Goal: Ask a question: Seek information or help from site administrators or community

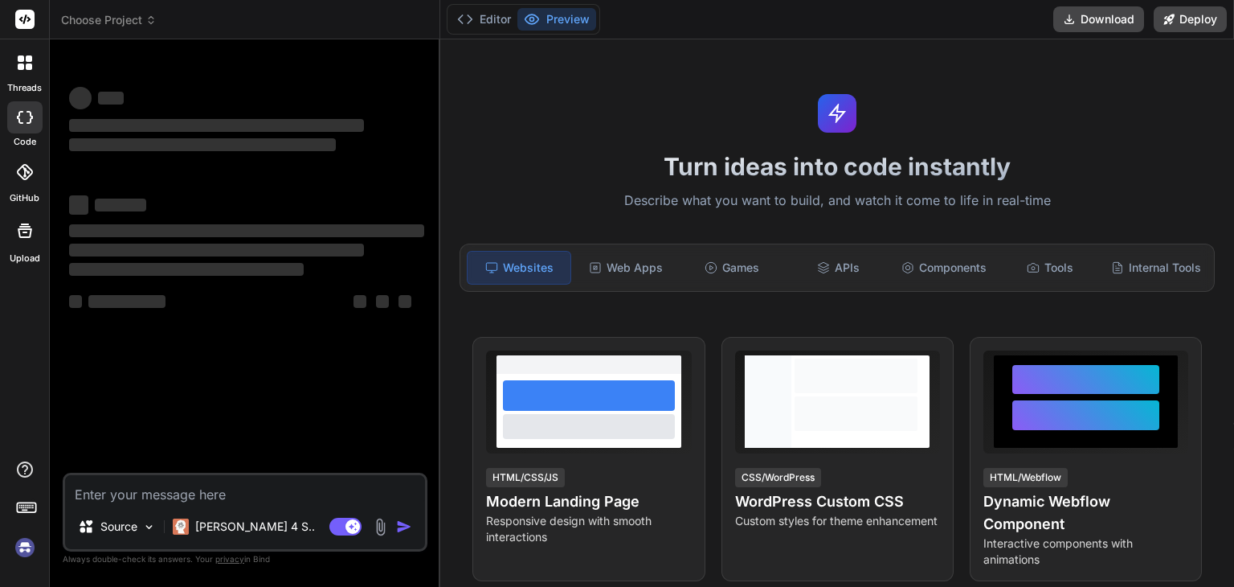
type textarea "x"
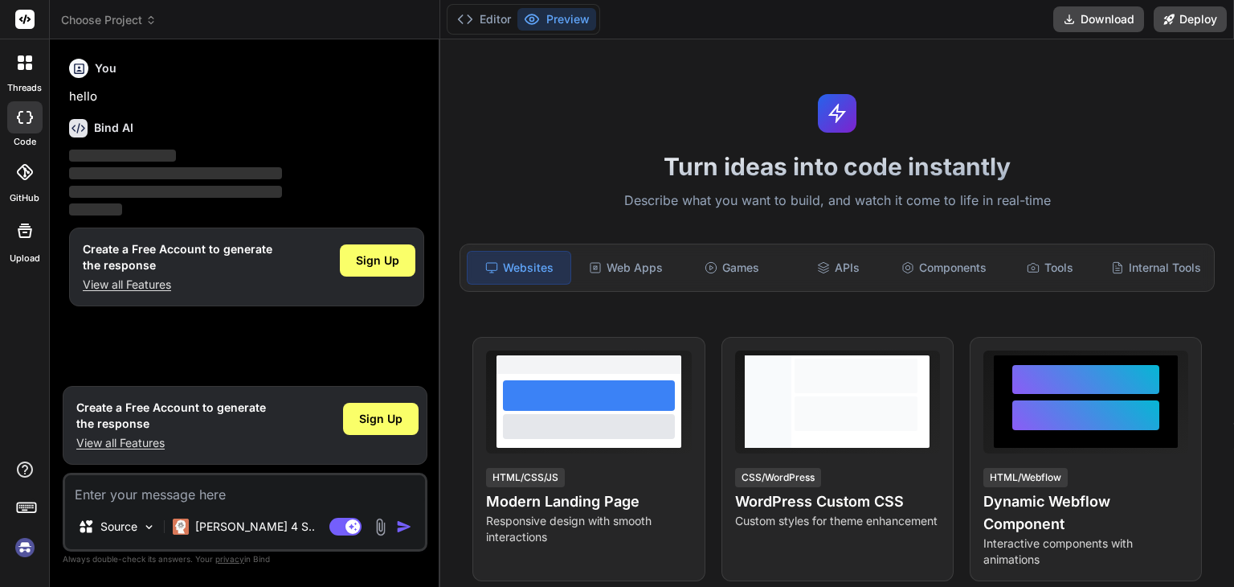
click at [157, 490] on textarea at bounding box center [245, 489] width 360 height 29
type textarea "e"
type textarea "x"
type textarea "ex"
type textarea "x"
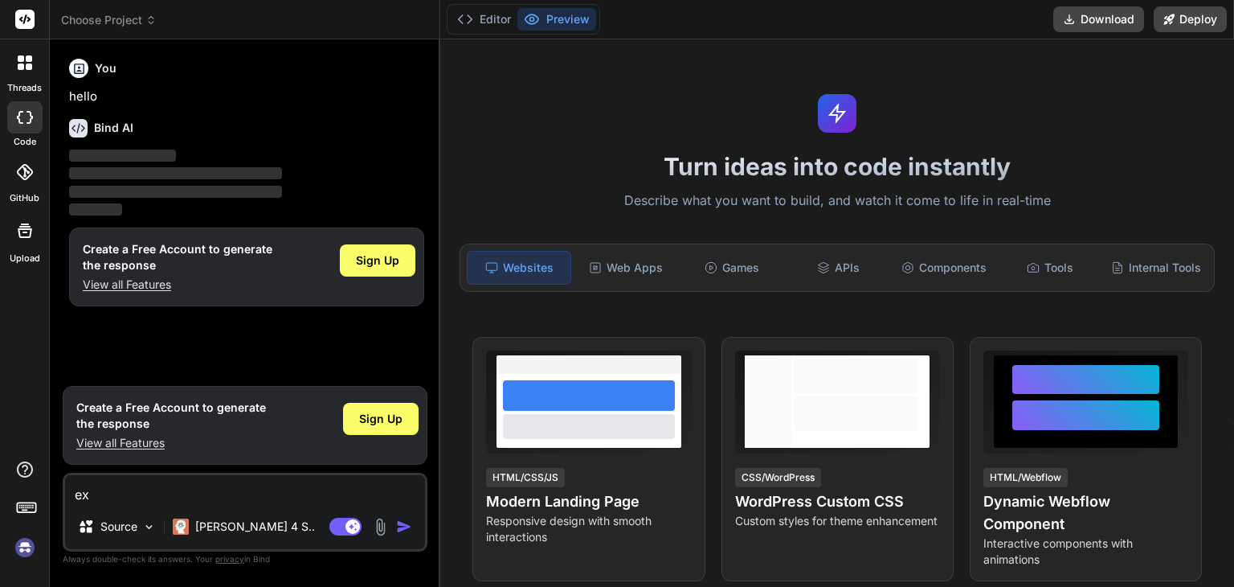
type textarea "exp"
type textarea "x"
type textarea "expl"
type textarea "x"
type textarea "expla"
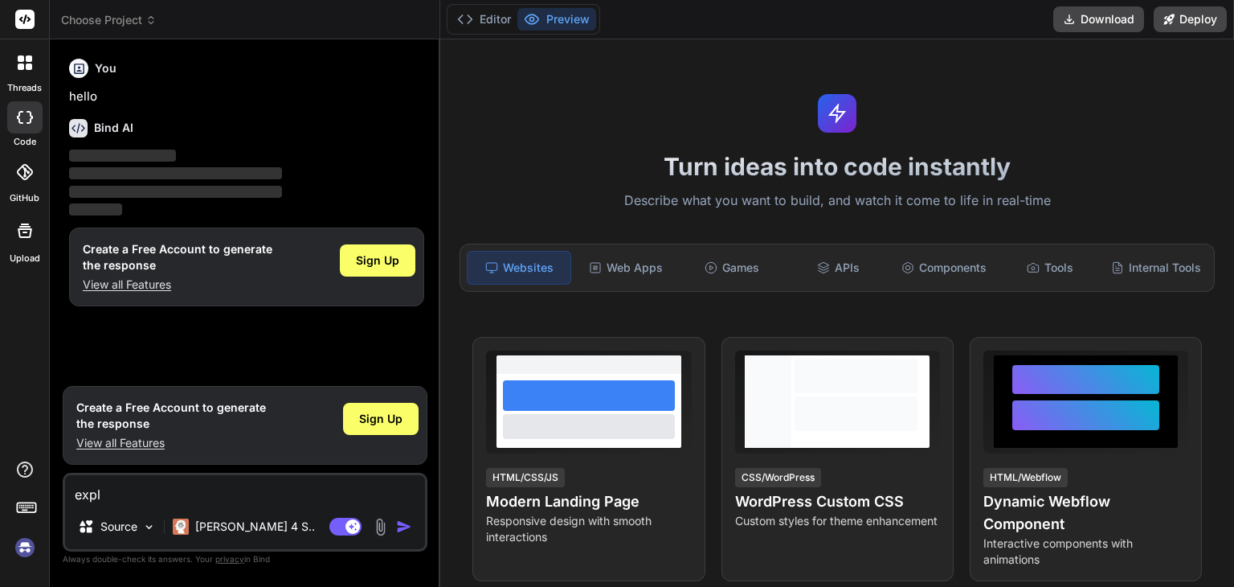
type textarea "x"
type textarea "explai"
type textarea "x"
type textarea "explain"
type textarea "x"
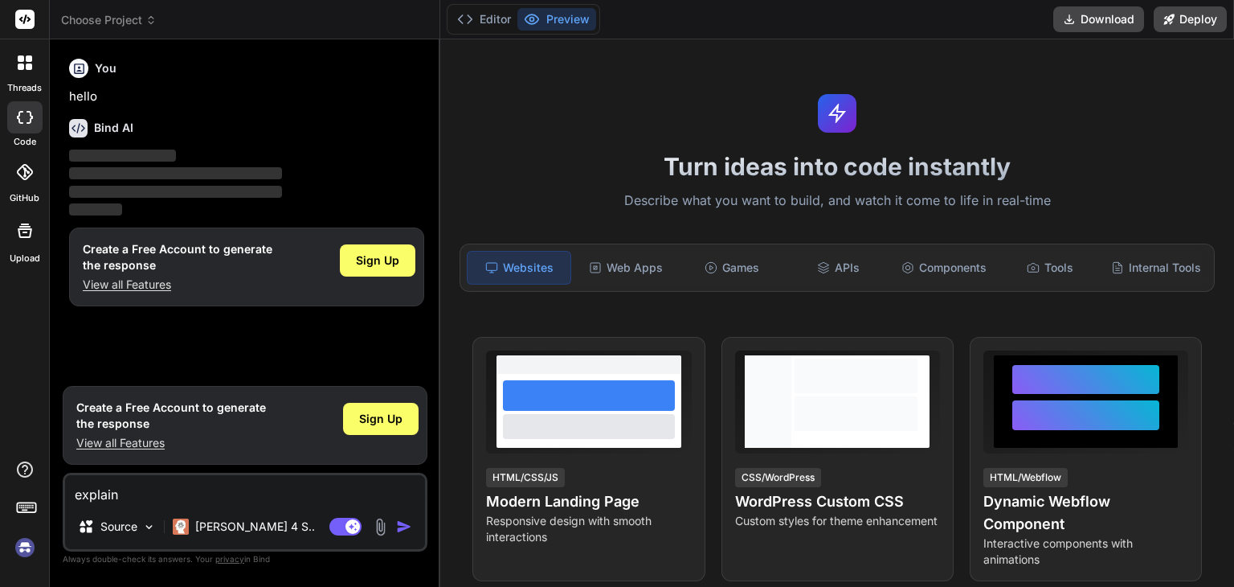
type textarea "explain"
type textarea "x"
type textarea "explain r"
type textarea "x"
type textarea "explain re"
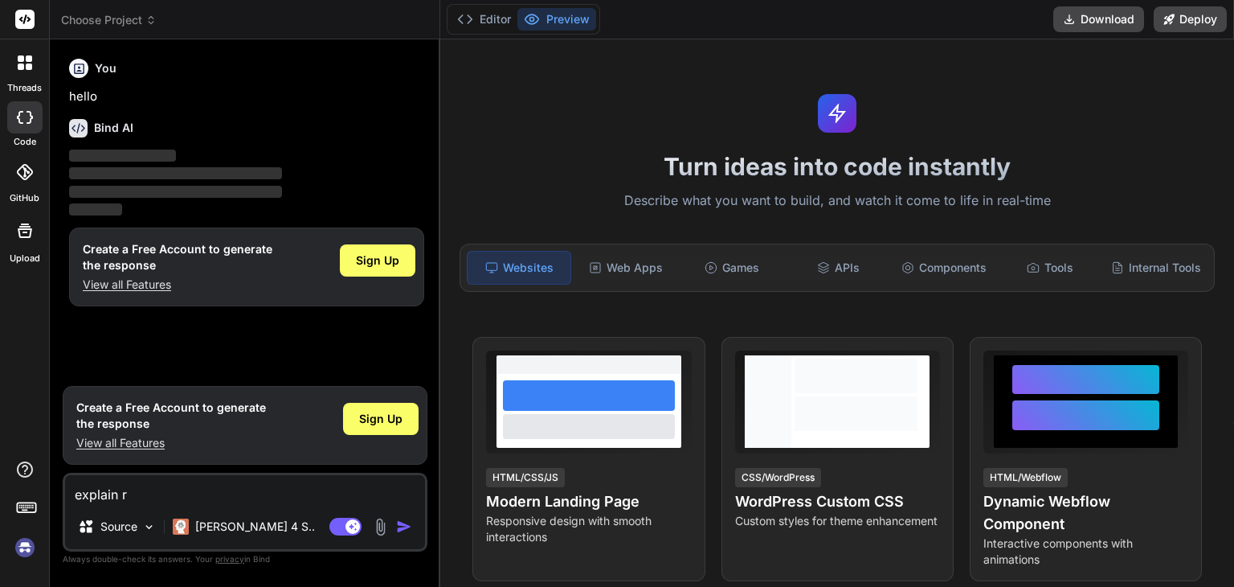
type textarea "x"
type textarea "explain rea"
type textarea "x"
type textarea "explain reac"
type textarea "x"
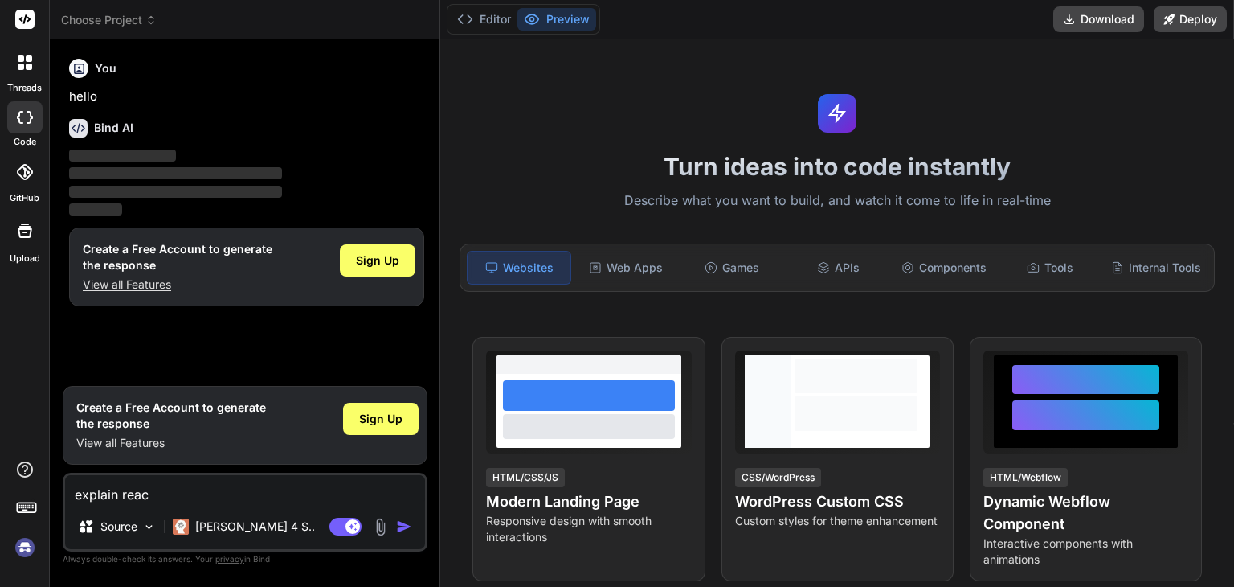
type textarea "explain react"
type textarea "x"
type textarea "explain react"
type textarea "x"
type textarea "explain react h"
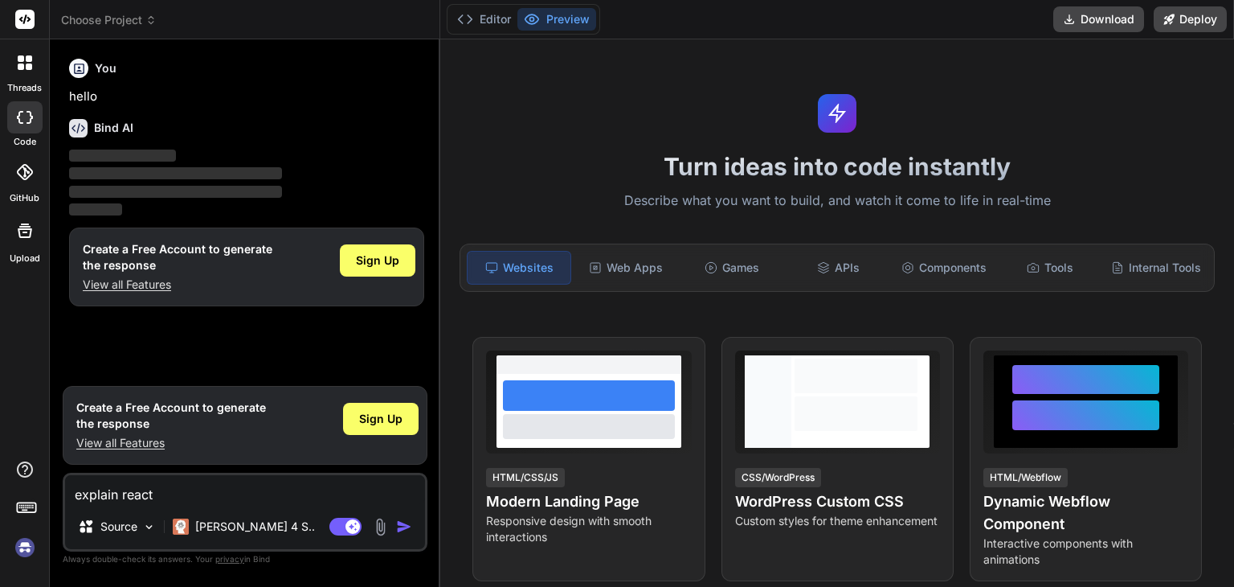
type textarea "x"
type textarea "explain react ho"
type textarea "x"
type textarea "explain react hoo"
type textarea "x"
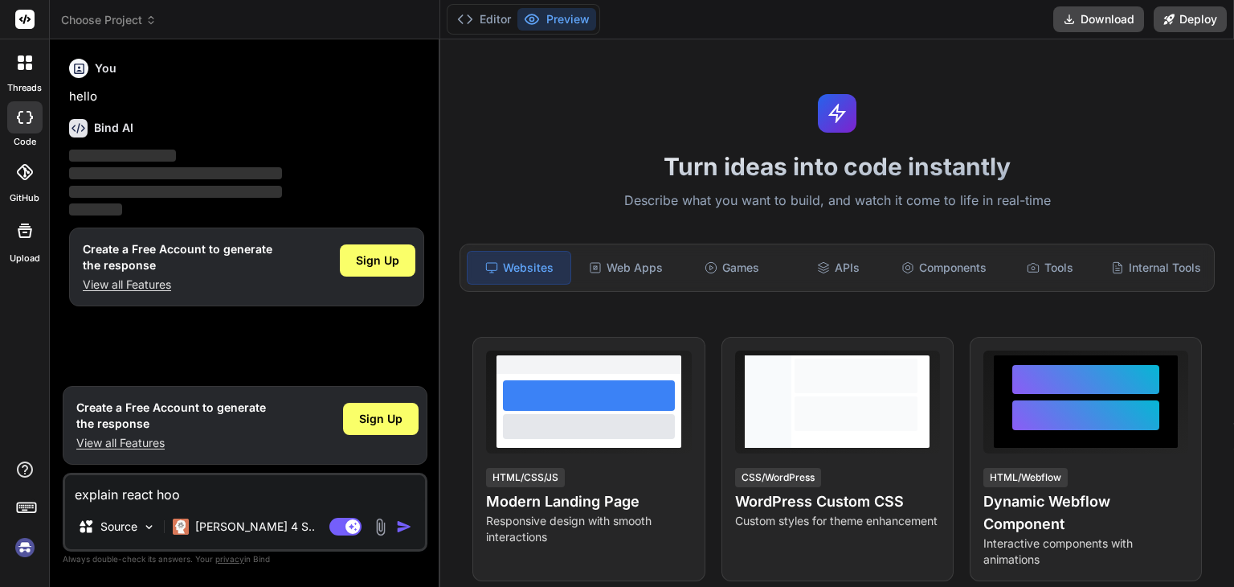
type textarea "explain react hook"
type textarea "x"
type textarea "explain react hooks"
type textarea "x"
type textarea "explain react hooks"
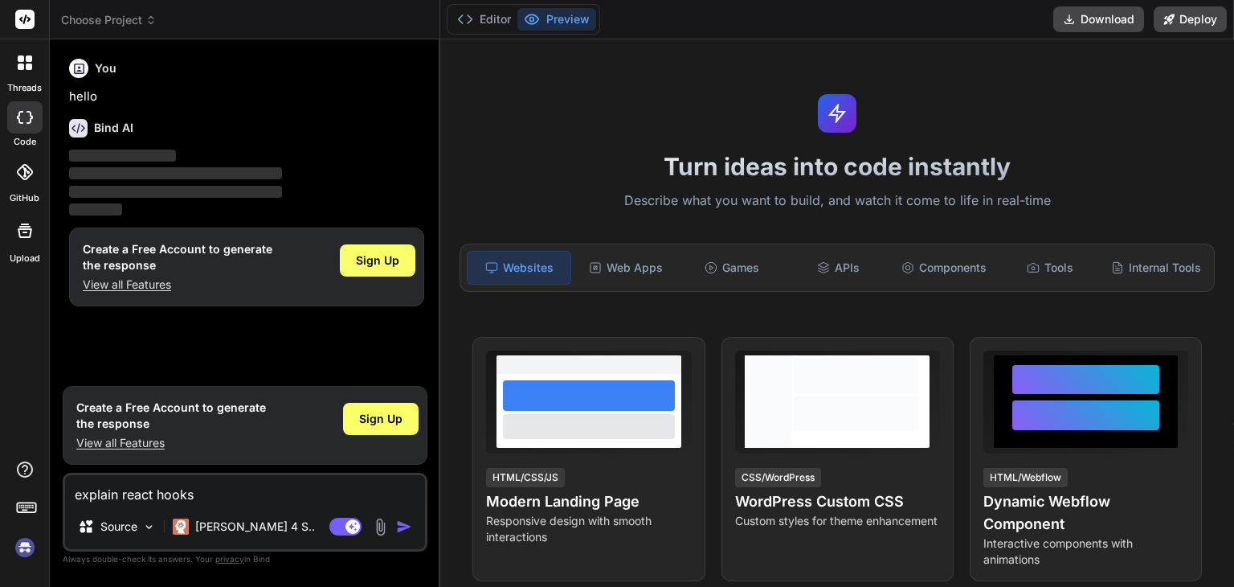
type textarea "x"
type textarea "explain react hooks i"
type textarea "x"
type textarea "explain react hooks in"
type textarea "x"
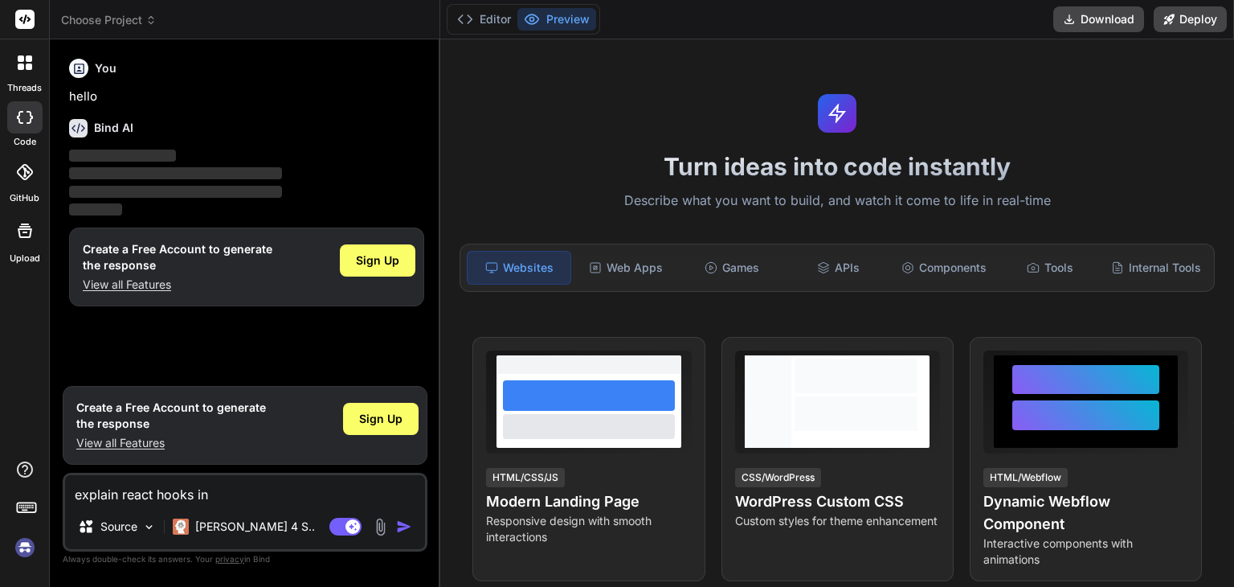
type textarea "explain react hooks in"
type textarea "x"
type textarea "explain react hooks in h"
type textarea "x"
type textarea "explain react hooks in hi"
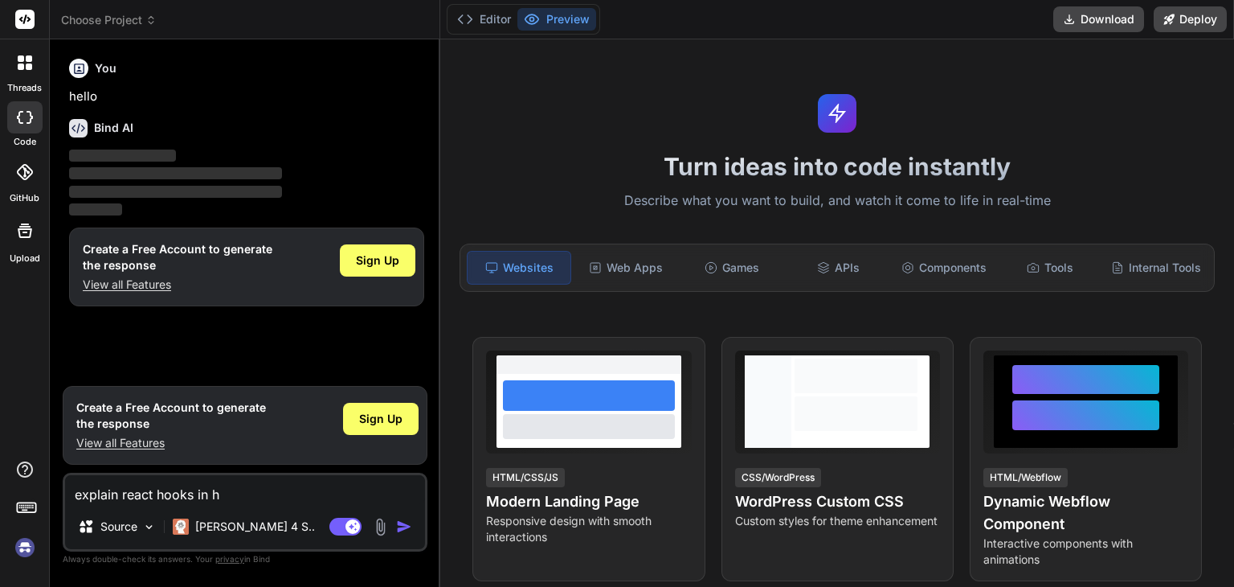
type textarea "x"
type textarea "explain react hooks in hin"
type textarea "x"
type textarea "explain react hooks in hing"
type textarea "x"
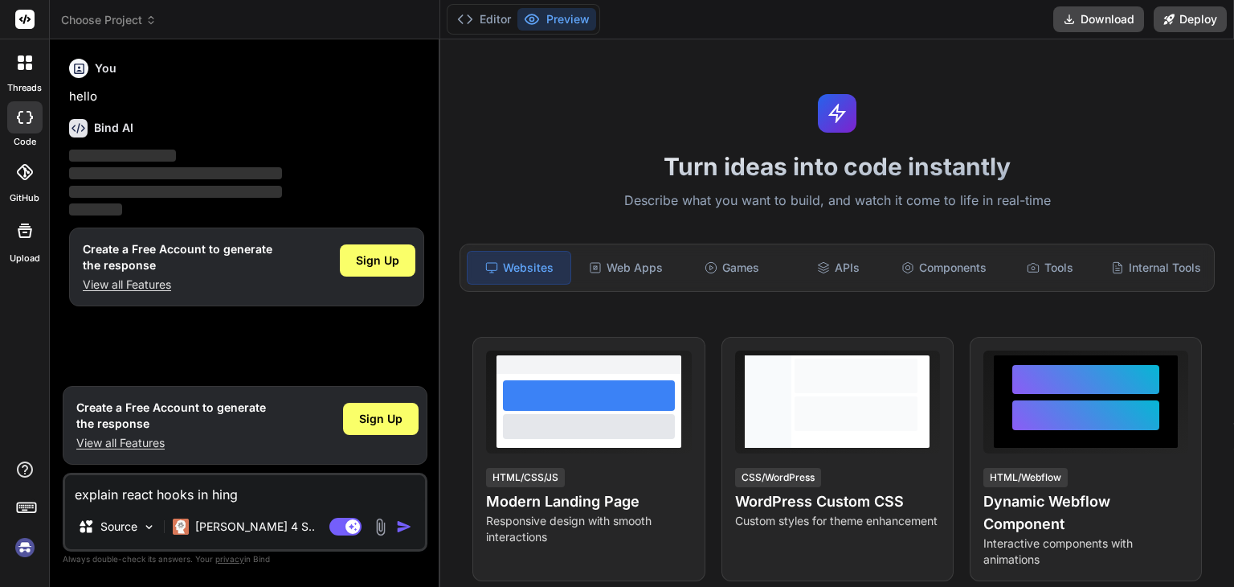
type textarea "explain react hooks in hingl"
type textarea "x"
type textarea "explain react hooks in hingli"
type textarea "x"
type textarea "explain react hooks in hinglis"
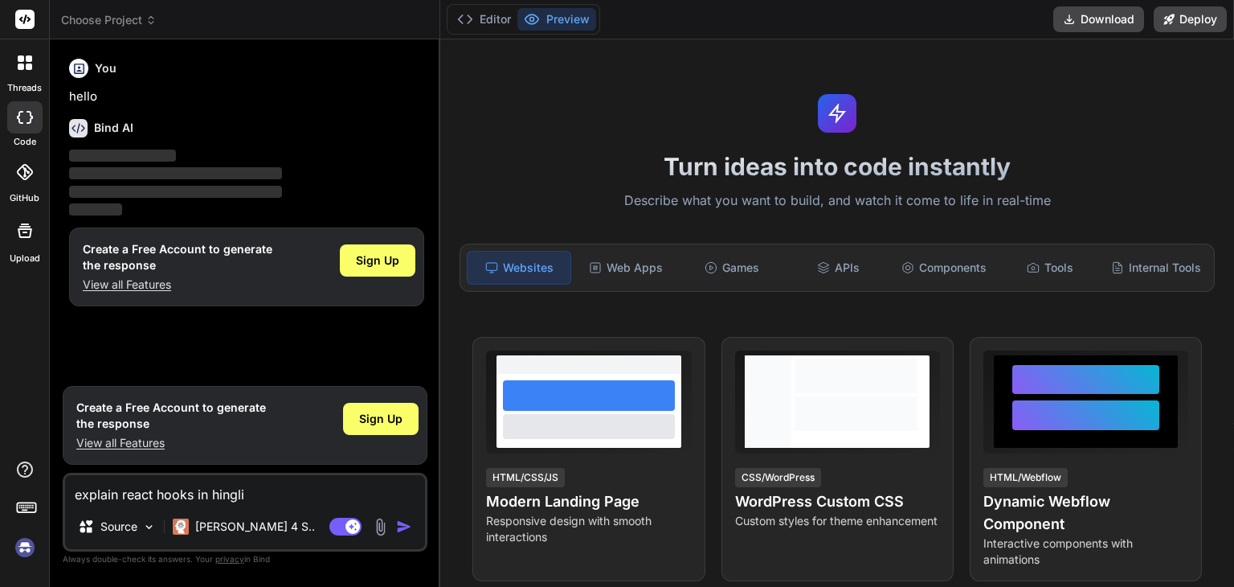
type textarea "x"
type textarea "explain react hooks in hinglish"
type textarea "x"
type textarea "explain react hooks in hinglish"
type textarea "x"
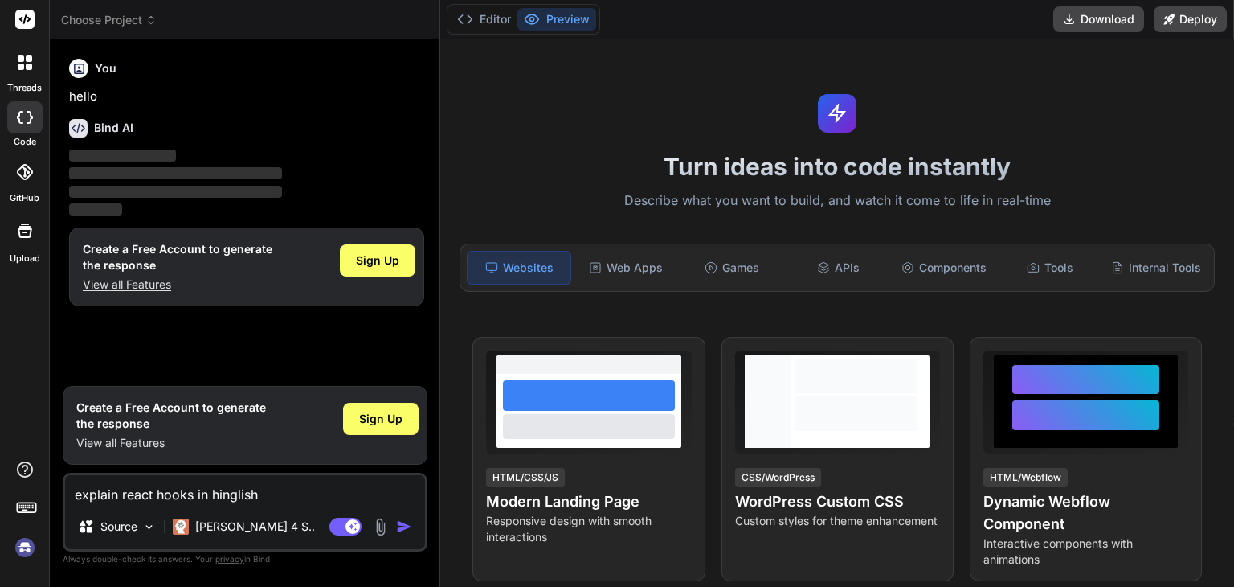
type textarea "explain react hooks in hinglish"
type textarea "x"
type textarea "explain react hooks in hinglis"
type textarea "x"
type textarea "explain react hooks in hinglish"
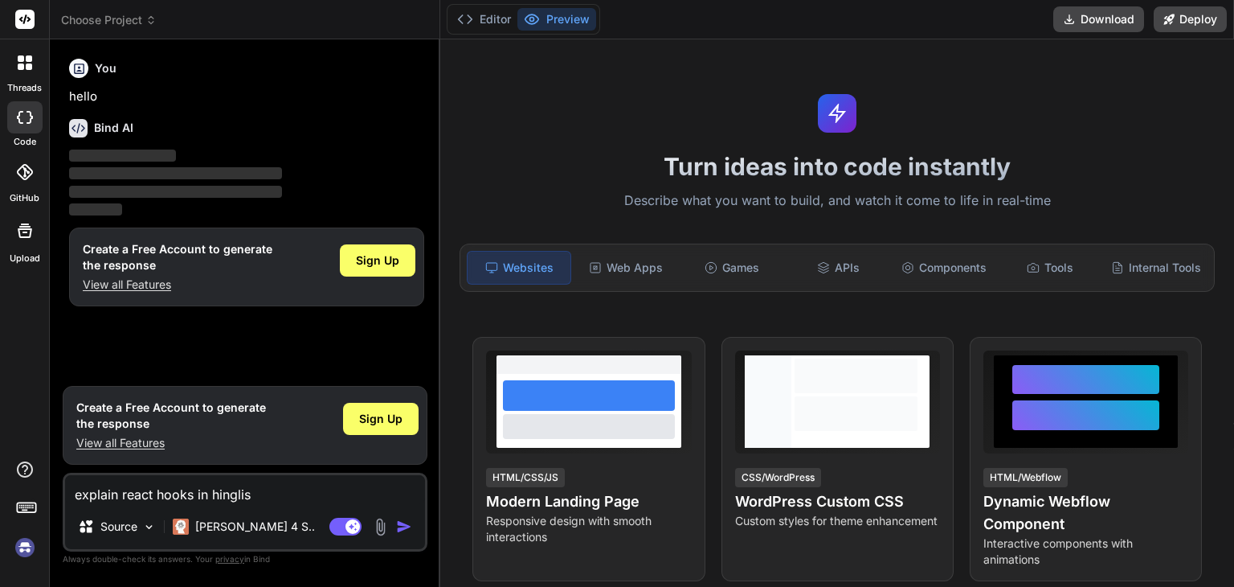
type textarea "x"
type textarea "explain react hooks in hinglish"
type textarea "x"
type textarea "explain react hooks in hinglish w"
type textarea "x"
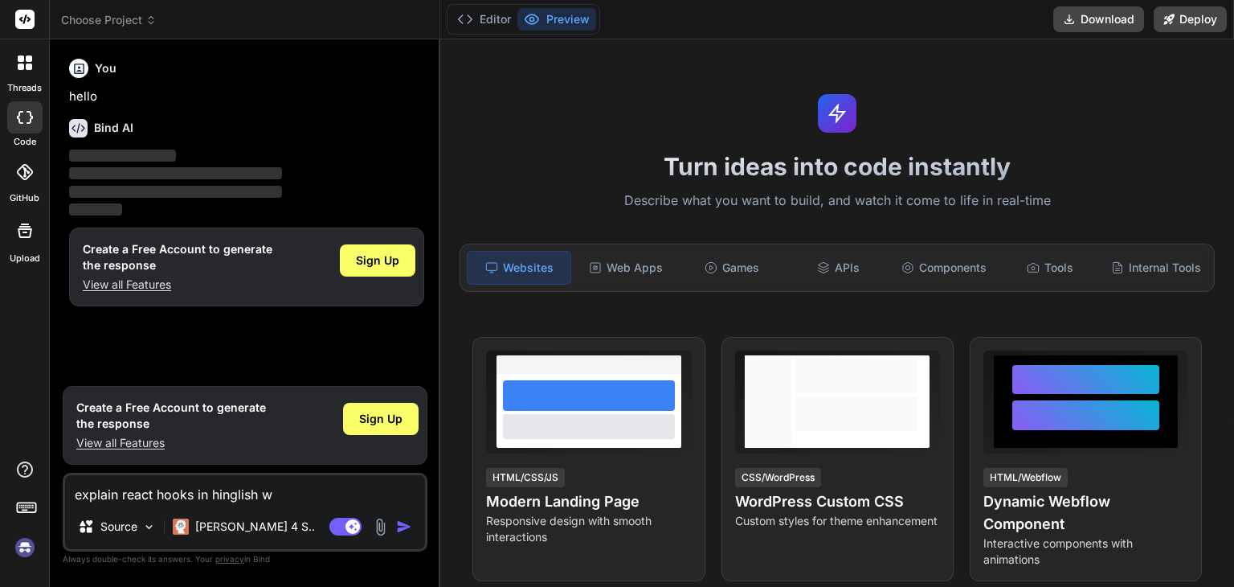
type textarea "explain react hooks in hinglish wi"
type textarea "x"
type textarea "explain react hooks in hinglish wit"
type textarea "x"
type textarea "explain react hooks in hinglish with"
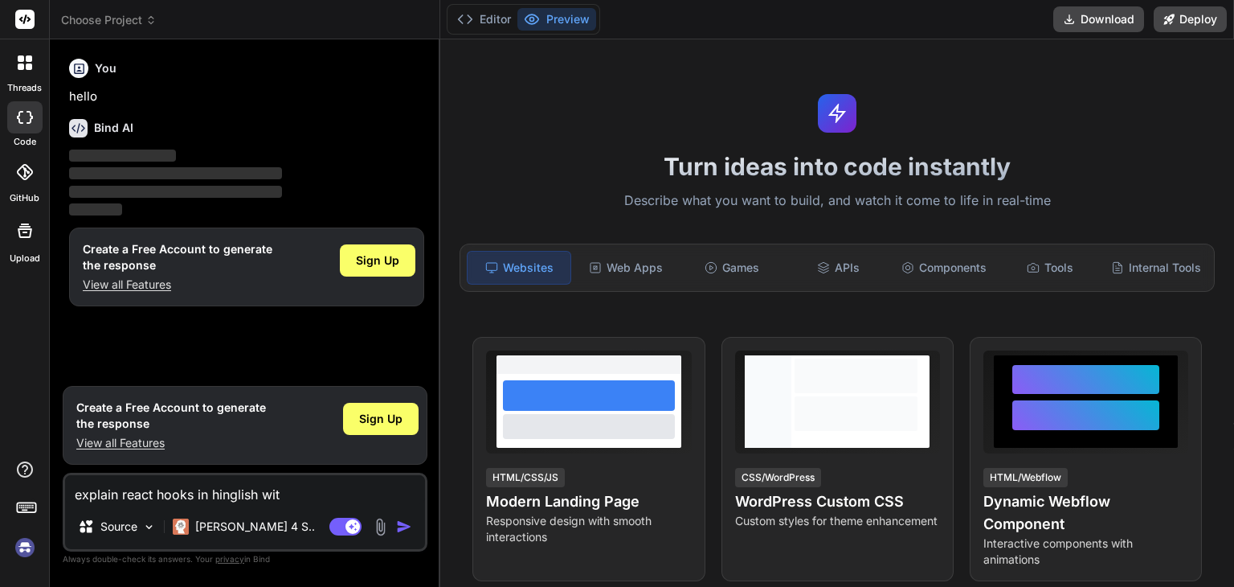
type textarea "x"
type textarea "explain react hooks in hinglish with"
type textarea "x"
type textarea "explain react hooks in hinglish with e"
type textarea "x"
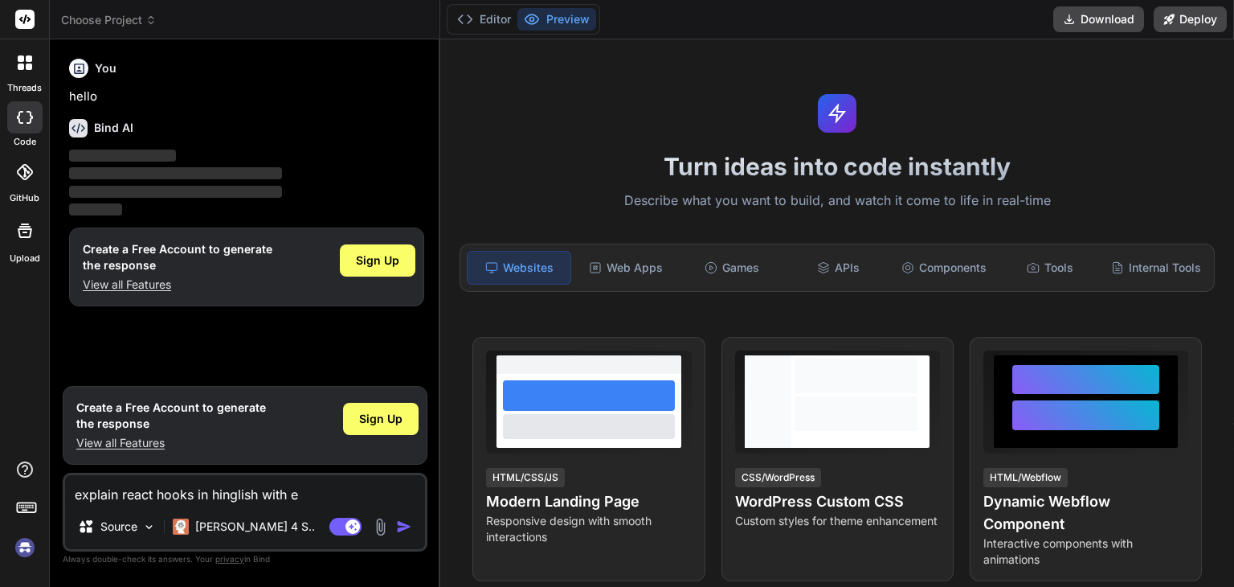
type textarea "explain react hooks in hinglish with ex"
type textarea "x"
type textarea "explain react hooks in hinglish with exa"
type textarea "x"
type textarea "explain react hooks in hinglish with exam"
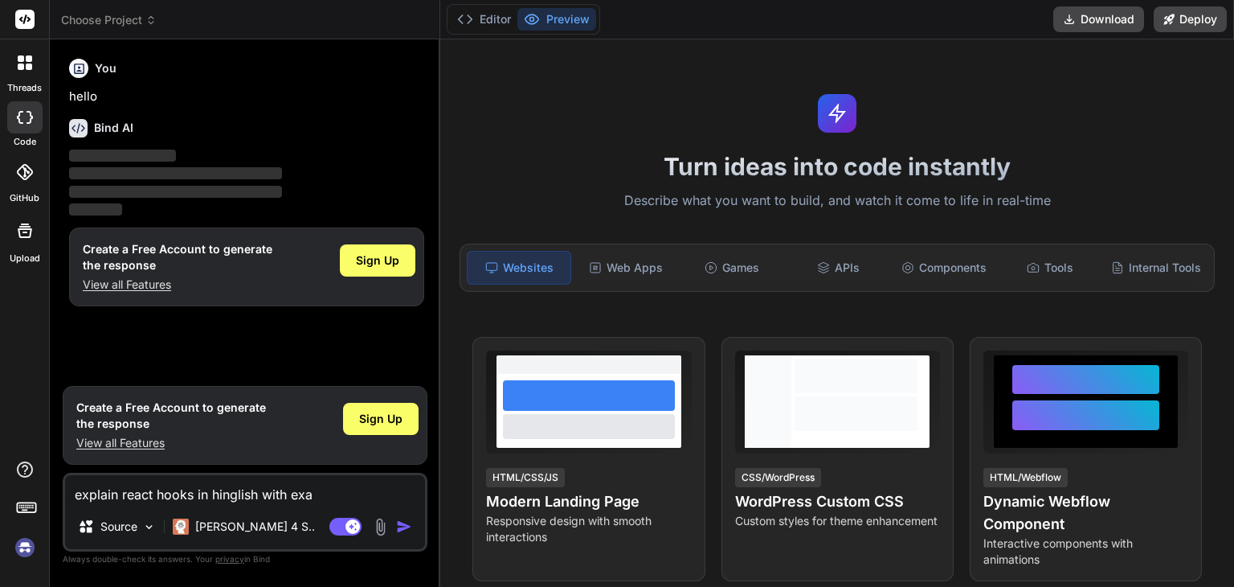
type textarea "x"
type textarea "explain react hooks in hinglish with examp"
type textarea "x"
type textarea "explain react hooks in hinglish with exampl"
type textarea "x"
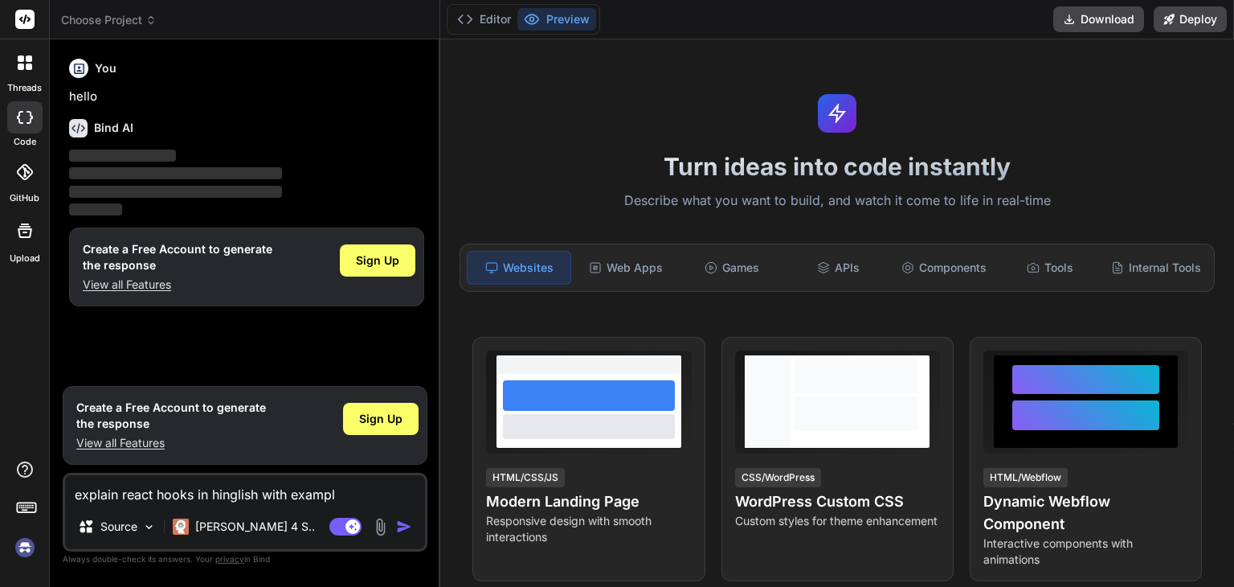
type textarea "explain react hooks in hinglish with example"
type textarea "x"
type textarea "explain react hooks in hinglish with examples"
type textarea "x"
type textarea "explain react hooks in hinglish with examples"
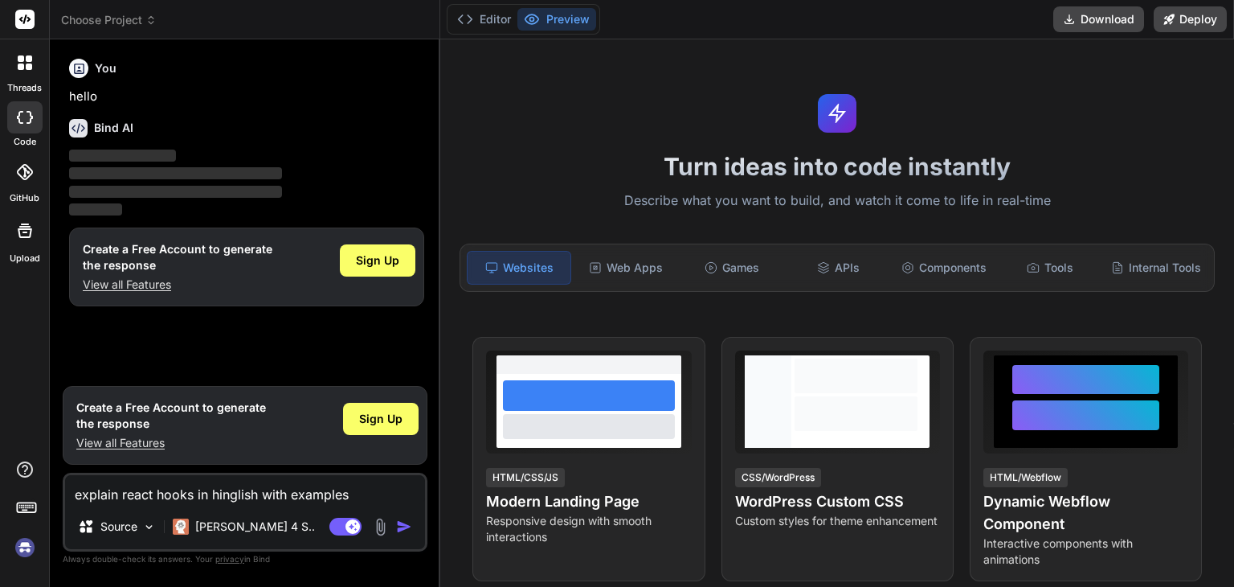
click at [404, 528] on img "button" at bounding box center [404, 526] width 16 height 16
click at [485, 27] on button "Editor" at bounding box center [484, 19] width 67 height 22
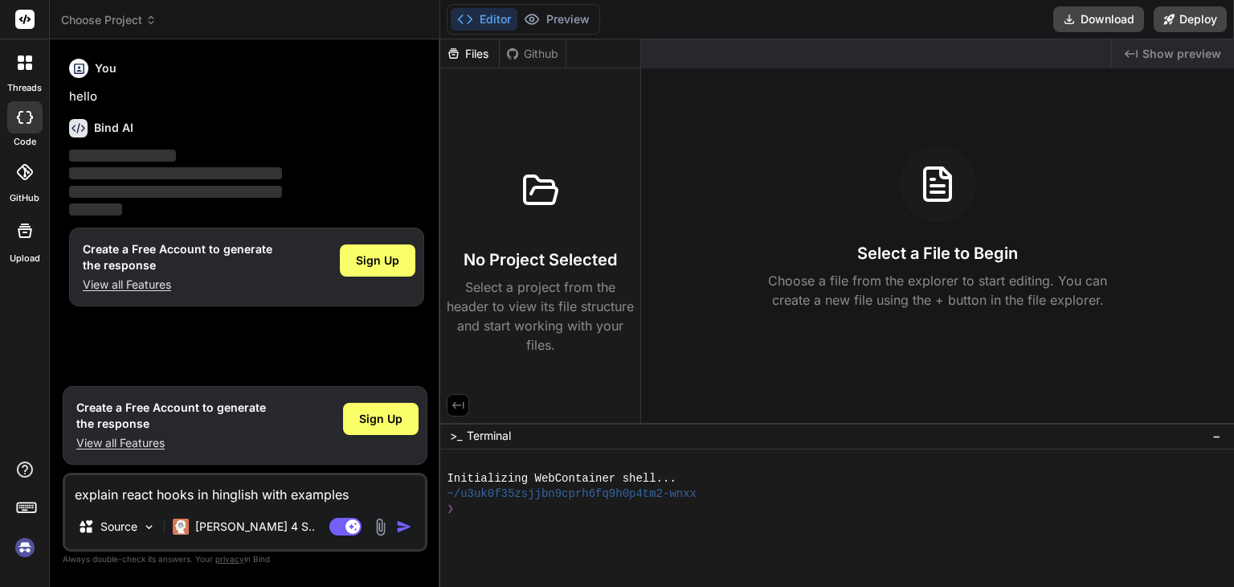
click at [29, 19] on icon at bounding box center [25, 19] width 12 height 10
